Goal: Task Accomplishment & Management: Complete application form

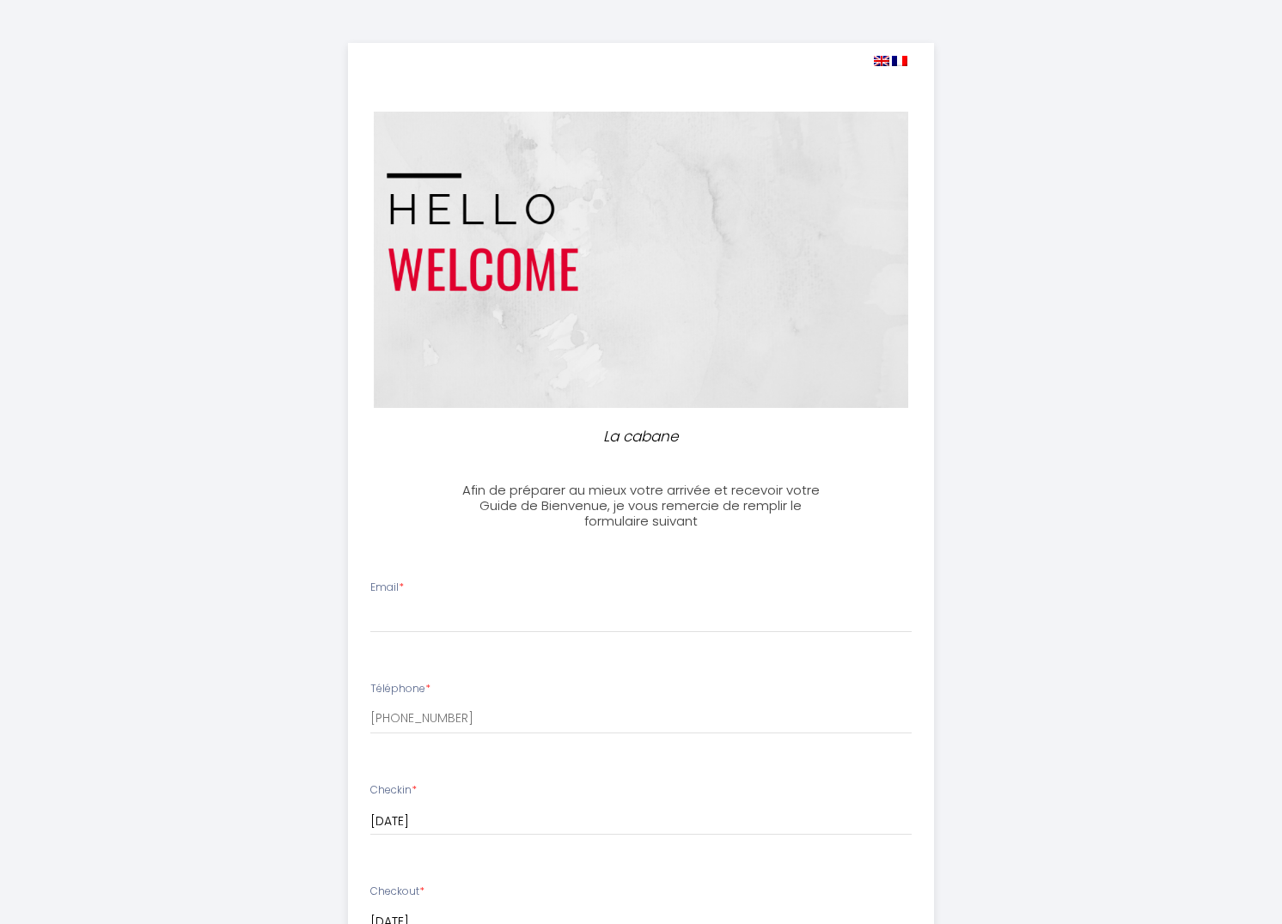
select select
click at [443, 616] on input "Email *" at bounding box center [641, 617] width 542 height 31
type input "[EMAIL_ADDRESS][DOMAIN_NAME]"
click at [497, 711] on input "[PHONE_NUMBER]" at bounding box center [641, 719] width 542 height 31
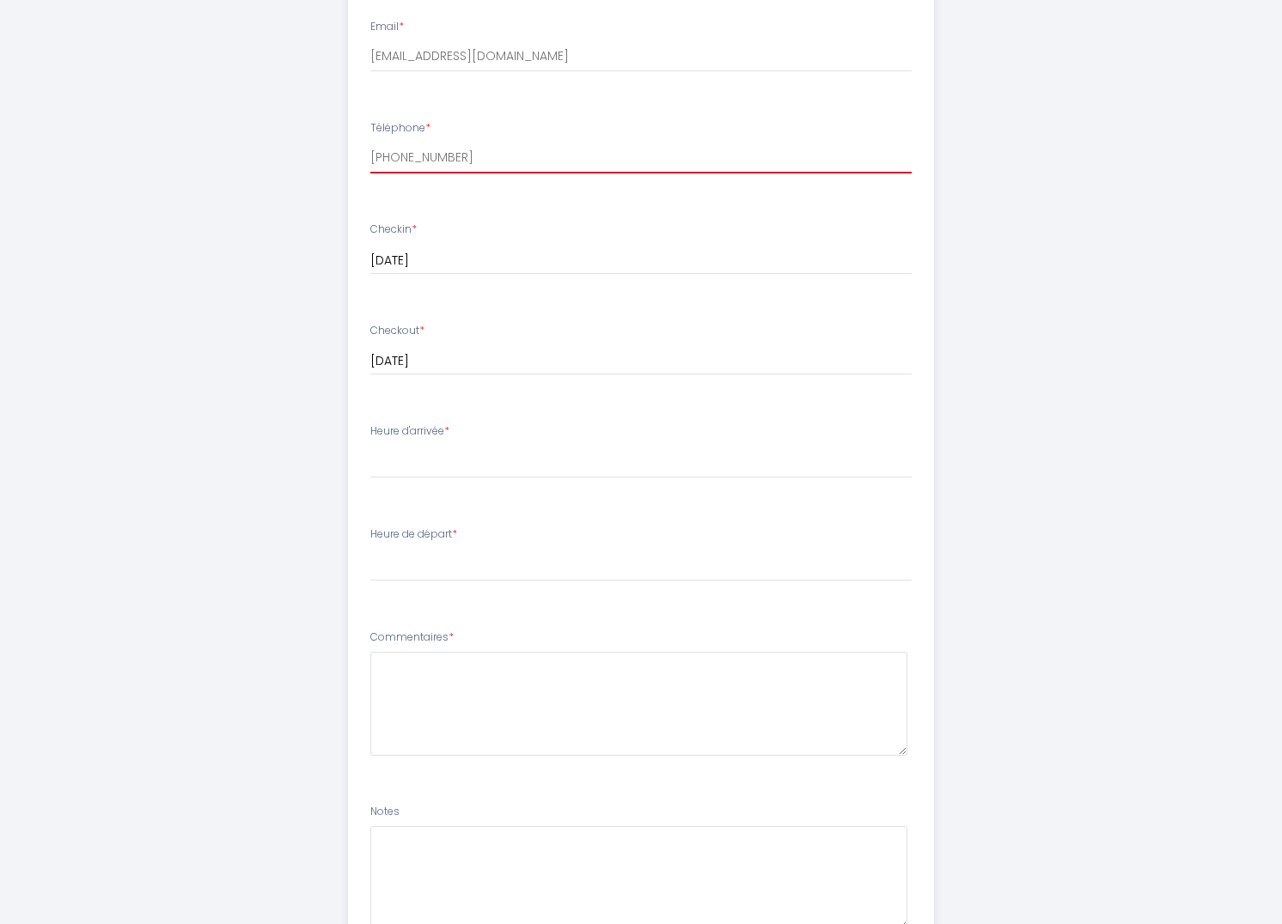
scroll to position [618, 0]
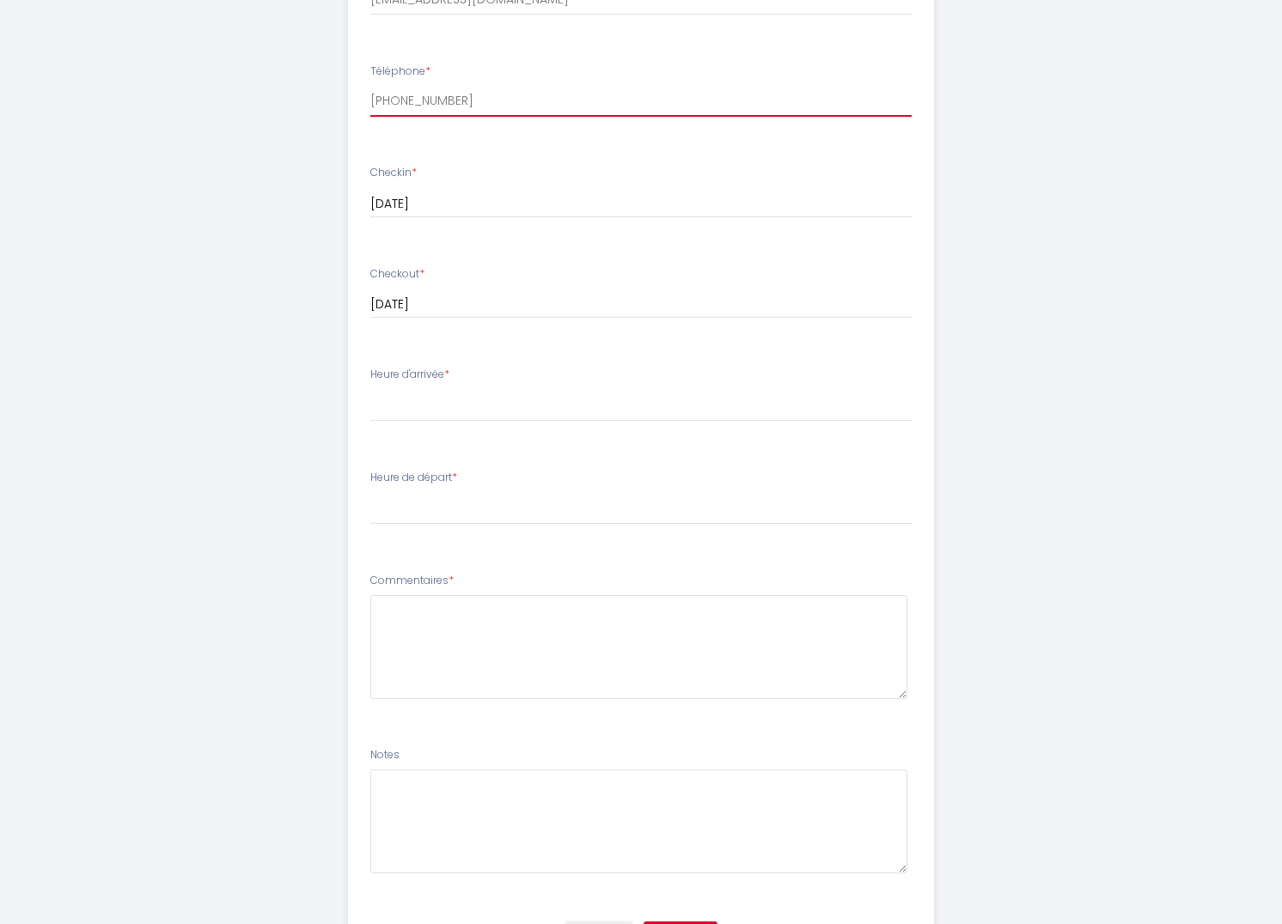
type input "[PHONE_NUMBER]"
click at [469, 411] on select "15:00 15:30 16:00 16:30 17:00 17:30 18:00 18:30 19:00 19:30 20:00 20:30 21:00 2…" at bounding box center [641, 405] width 542 height 33
select select "17:00"
click at [370, 389] on select "15:00 15:30 16:00 16:30 17:00 17:30 18:00 18:30 19:00 19:30 20:00 20:30 21:00 2…" at bounding box center [641, 405] width 542 height 33
click at [430, 516] on select "00:00 00:30 01:00 01:30 02:00 02:30 03:00 03:30 04:00 04:30 05:00 05:30 06:00 0…" at bounding box center [641, 508] width 542 height 33
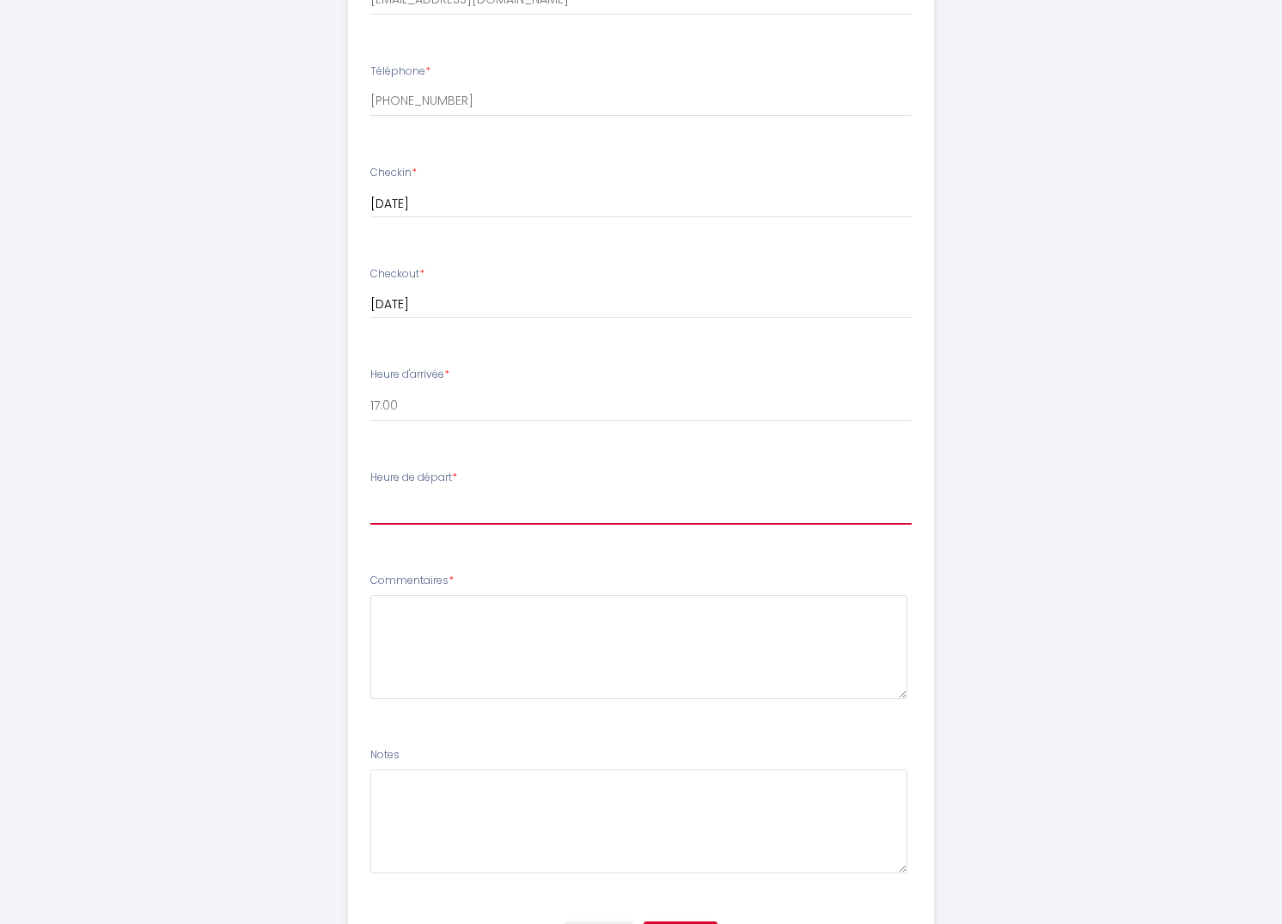
select select "11:00"
click at [370, 492] on select "00:00 00:30 01:00 01:30 02:00 02:30 03:00 03:30 04:00 04:30 05:00 05:30 06:00 0…" at bounding box center [641, 508] width 542 height 33
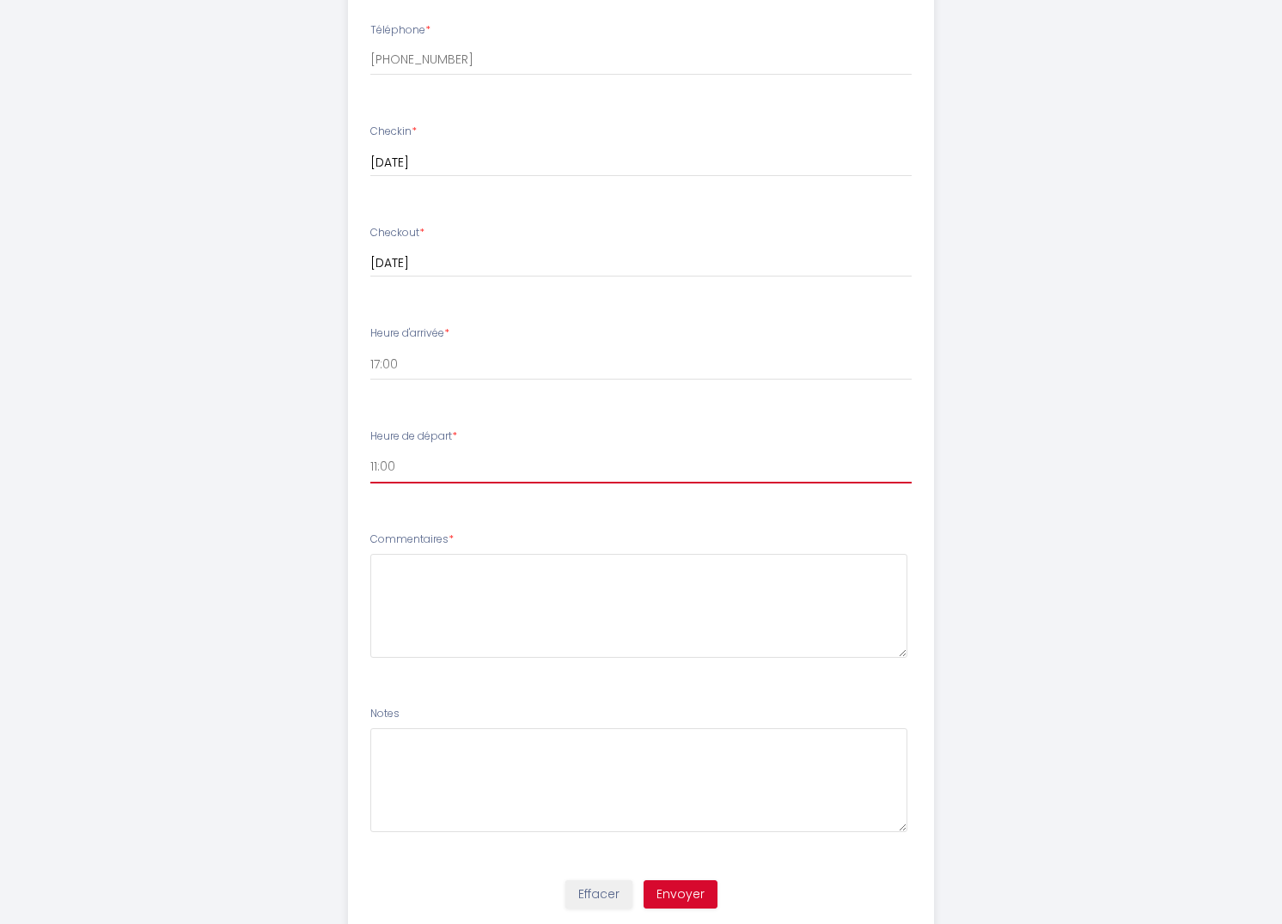
scroll to position [679, 0]
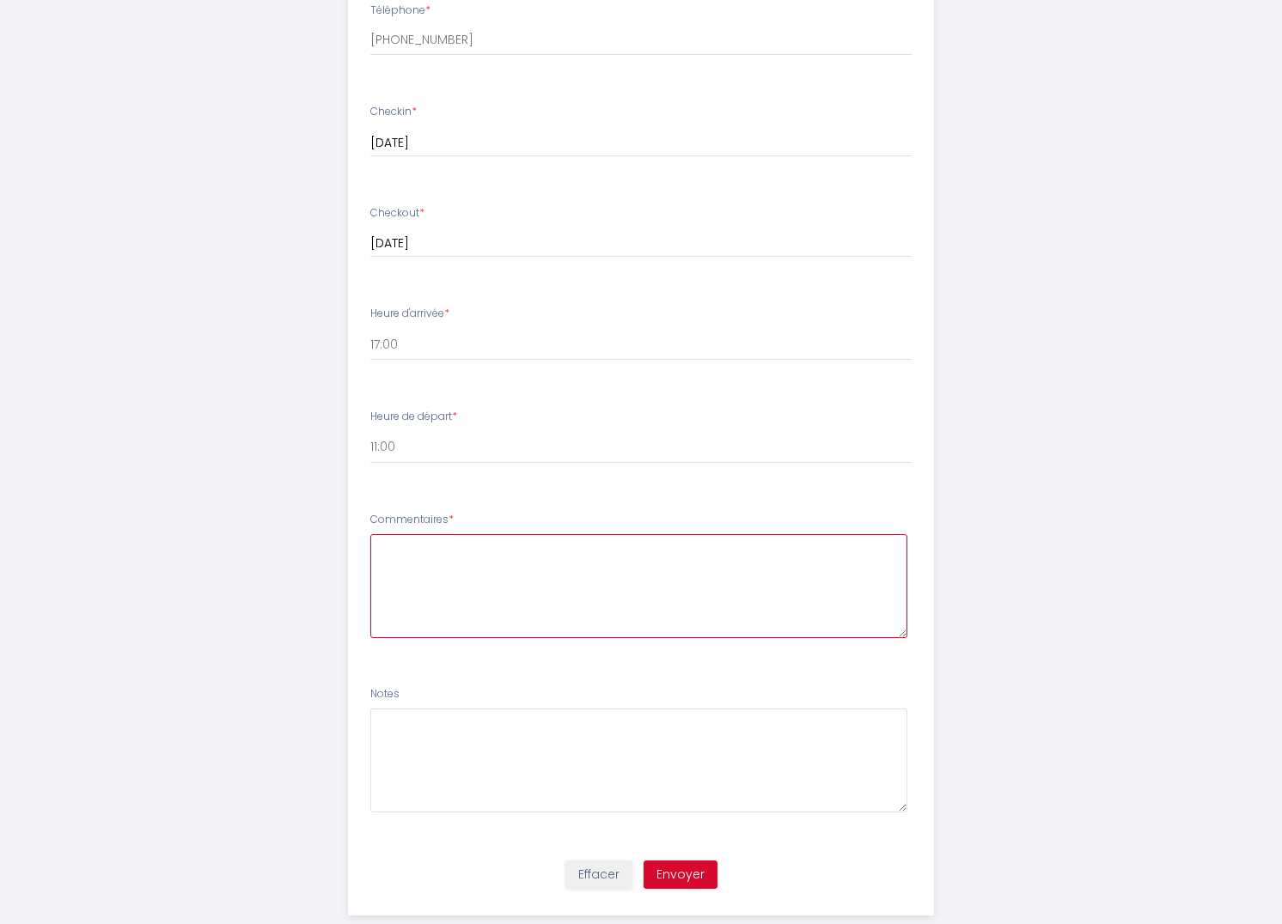
click at [396, 572] on textarea at bounding box center [639, 586] width 538 height 104
type textarea "Aucun"
click at [393, 674] on ul "Email * [EMAIL_ADDRESS][DOMAIN_NAME] Téléphone * [PHONE_NUMBER] Checkin * [DATE…" at bounding box center [641, 366] width 607 height 970
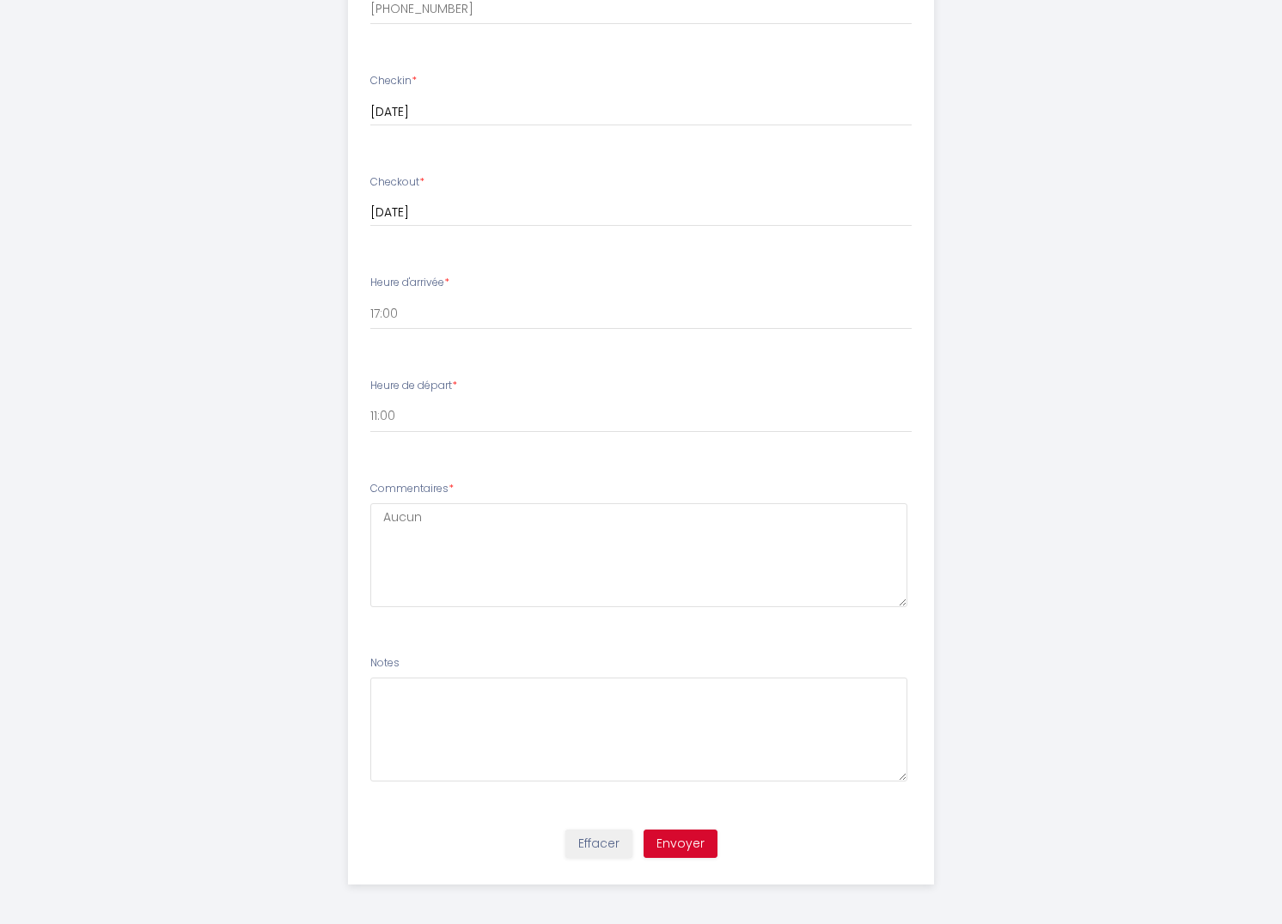
scroll to position [713, 0]
click at [685, 831] on button "Envoyer" at bounding box center [680, 840] width 74 height 29
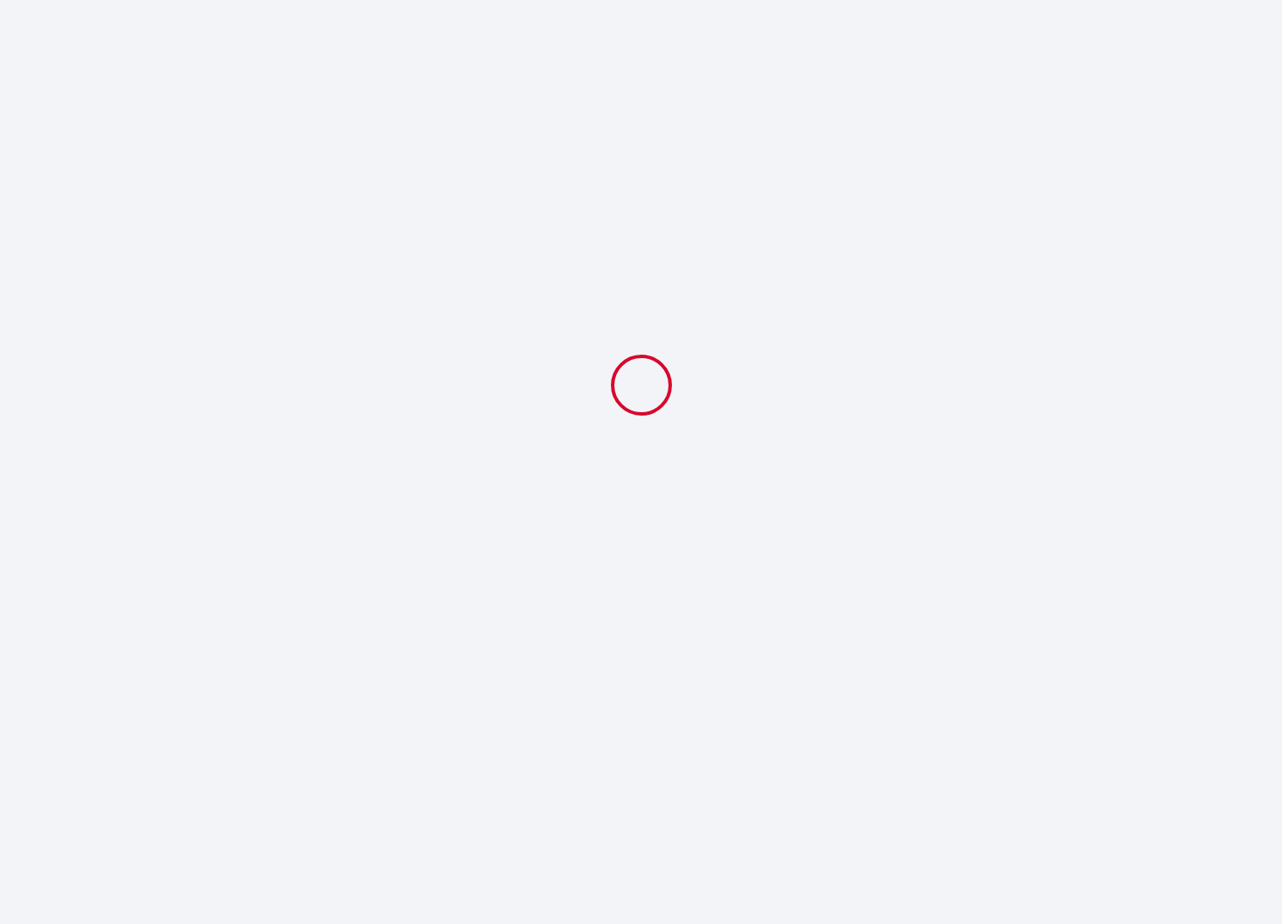
select select "17:00"
select select "11:00"
